Goal: Go to known website: Access a specific website the user already knows

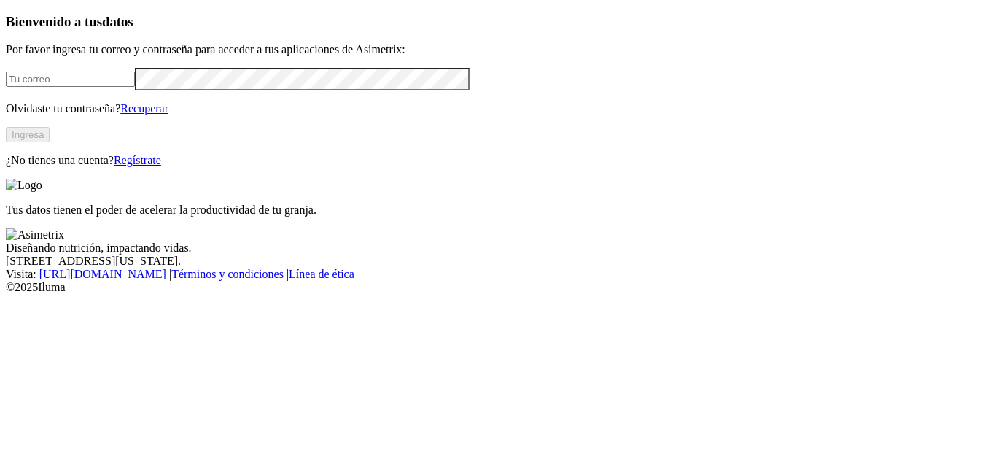
type input "wilder.vasquez555@gmail.com"
click at [50, 142] on button "Ingresa" at bounding box center [28, 134] width 44 height 15
